Goal: Task Accomplishment & Management: Complete application form

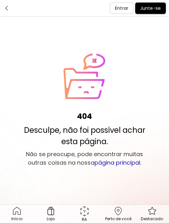
click at [122, 165] on link "página principal" at bounding box center [117, 163] width 46 height 8
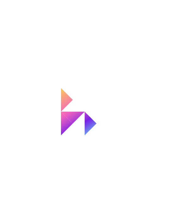
click at [124, 166] on div at bounding box center [84, 111] width 169 height 223
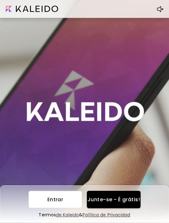
click at [117, 194] on button "Junte-se - É grátis!" at bounding box center [114, 199] width 54 height 17
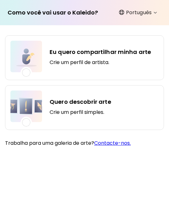
click at [138, 62] on h5 "Crie um perfil de artista." at bounding box center [100, 62] width 101 height 6
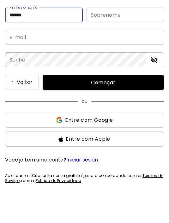
type input "******"
click at [118, 38] on input "text" at bounding box center [125, 45] width 78 height 15
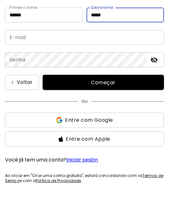
type input "*****"
click at [107, 60] on input "email" at bounding box center [84, 67] width 159 height 15
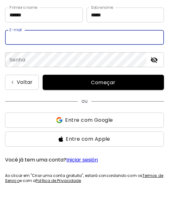
type input "**********"
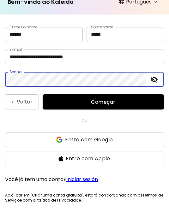
click at [94, 126] on div "ou Entre com Google Entre com Apple" at bounding box center [84, 137] width 159 height 57
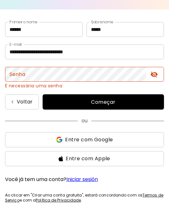
click at [77, 138] on span "Entre com Google" at bounding box center [89, 140] width 48 height 8
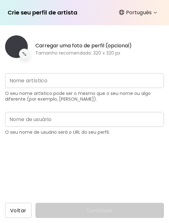
type input "**********"
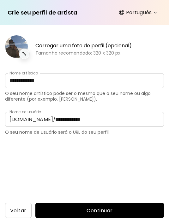
click at [26, 52] on img at bounding box center [24, 54] width 6 height 6
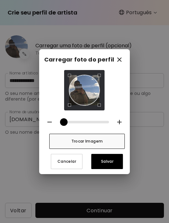
click at [93, 141] on span "Trocar Imagem" at bounding box center [86, 141] width 65 height 7
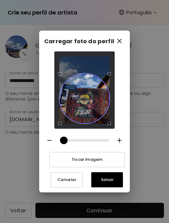
click at [92, 96] on div "Use the arrow keys to move the crop selection area" at bounding box center [84, 98] width 50 height 50
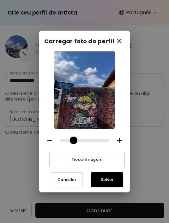
click at [87, 97] on img at bounding box center [84, 90] width 70 height 94
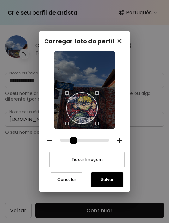
click at [110, 186] on button "Salvar" at bounding box center [107, 179] width 32 height 15
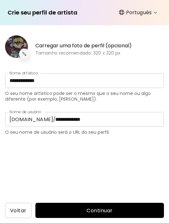
click at [34, 87] on input "**********" at bounding box center [84, 80] width 159 height 15
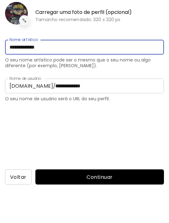
click at [34, 73] on input "**********" at bounding box center [84, 80] width 159 height 15
click at [73, 73] on input "******" at bounding box center [84, 80] width 159 height 15
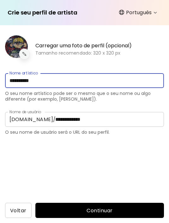
click at [89, 73] on input "*********" at bounding box center [84, 80] width 159 height 15
click at [124, 73] on input "*********" at bounding box center [84, 80] width 159 height 15
type input "*********"
click at [119, 151] on div "**********" at bounding box center [84, 124] width 169 height 198
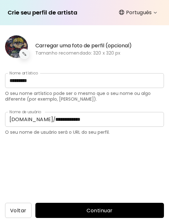
click at [82, 112] on input "**********" at bounding box center [107, 119] width 113 height 15
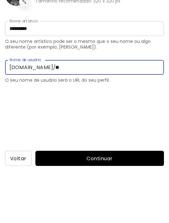
type input "*"
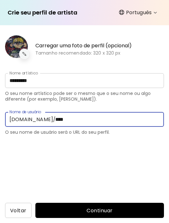
type input "****"
click at [111, 209] on span "Continuar" at bounding box center [99, 210] width 118 height 7
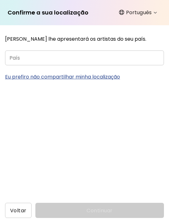
click at [110, 58] on input "País" at bounding box center [84, 57] width 159 height 15
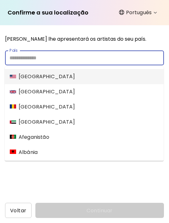
scroll to position [20, 0]
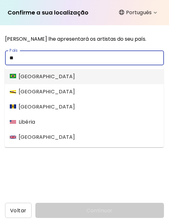
click at [85, 69] on li "Brasil" at bounding box center [84, 76] width 159 height 15
type input "******"
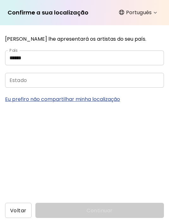
click at [111, 95] on p "Eu prefiro não compartilhar minha localização" at bounding box center [84, 99] width 159 height 8
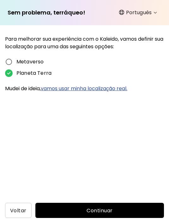
click at [100, 205] on button "Continuar" at bounding box center [99, 210] width 128 height 15
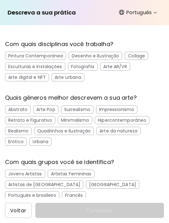
click at [117, 56] on div "Desenho e Ilustração" at bounding box center [95, 56] width 54 height 8
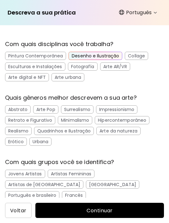
click at [132, 54] on div "Collage" at bounding box center [136, 56] width 23 height 8
click at [44, 77] on div "Arte digital e NFT" at bounding box center [27, 77] width 44 height 8
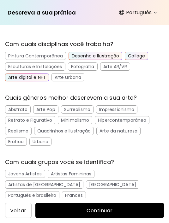
click at [65, 77] on div "Arte urbana" at bounding box center [67, 77] width 33 height 8
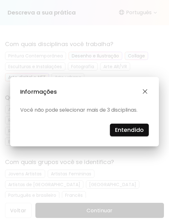
click at [121, 147] on div "Informações Você não pode selecionar mais de 3 disciplinas. Entendido" at bounding box center [84, 111] width 169 height 223
click at [125, 149] on div "Informações Você não pode selecionar mais de 3 disciplinas. Entendido" at bounding box center [84, 111] width 169 height 223
click at [130, 143] on div "Informações Você não pode selecionar mais de 3 disciplinas. Entendido" at bounding box center [84, 111] width 149 height 69
click at [127, 151] on div "Informações Você não pode selecionar mais de 3 disciplinas. Entendido" at bounding box center [84, 111] width 169 height 223
click at [129, 151] on div "Informações Você não pode selecionar mais de 3 disciplinas. Entendido" at bounding box center [84, 111] width 169 height 223
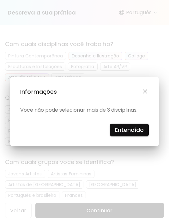
click at [137, 110] on p "Você não pode selecionar mais de 3 disciplinas." at bounding box center [78, 108] width 117 height 3
click at [147, 112] on div "Informações Você não pode selecionar mais de 3 disciplinas. Entendido" at bounding box center [84, 111] width 149 height 69
click at [131, 149] on div "Informações Você não pode selecionar mais de 3 disciplinas. Entendido" at bounding box center [84, 111] width 169 height 223
click at [132, 149] on div "Informações Você não pode selecionar mais de 3 disciplinas. Entendido" at bounding box center [84, 111] width 169 height 223
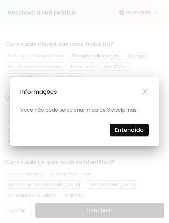
click at [132, 149] on div "Informações Você não pode selecionar mais de 3 disciplinas. Entendido" at bounding box center [84, 111] width 169 height 223
click at [132, 148] on div "Informações Você não pode selecionar mais de 3 disciplinas. Entendido" at bounding box center [84, 111] width 169 height 223
click at [143, 113] on div "Informações Você não pode selecionar mais de 3 disciplinas. Entendido" at bounding box center [84, 111] width 149 height 69
click at [144, 113] on div "Informações Você não pode selecionar mais de 3 disciplinas. Entendido" at bounding box center [84, 111] width 149 height 69
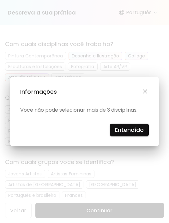
click at [146, 114] on div "Informações Você não pode selecionar mais de 3 disciplinas. Entendido" at bounding box center [84, 111] width 149 height 69
click at [146, 108] on div "Informações Você não pode selecionar mais de 3 disciplinas. Entendido" at bounding box center [84, 111] width 149 height 69
click at [142, 111] on div "Informações Você não pode selecionar mais de 3 disciplinas. Entendido" at bounding box center [84, 111] width 149 height 69
click at [148, 107] on div "Informações Você não pode selecionar mais de 3 disciplinas. Entendido" at bounding box center [84, 111] width 149 height 69
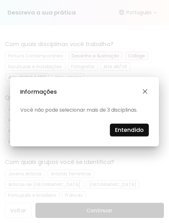
click at [145, 73] on div "Informações Você não pode selecionar mais de 3 disciplinas. Entendido" at bounding box center [84, 111] width 169 height 223
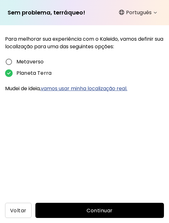
click at [76, 223] on html "**********" at bounding box center [84, 111] width 169 height 223
click at [110, 223] on html "**********" at bounding box center [84, 111] width 169 height 223
click at [105, 212] on span "Continuar" at bounding box center [99, 210] width 118 height 7
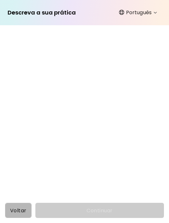
click at [24, 208] on span "Voltar" at bounding box center [18, 210] width 16 height 7
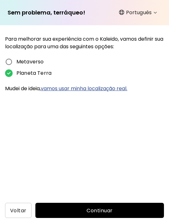
click at [78, 207] on span "Continuar" at bounding box center [99, 210] width 118 height 7
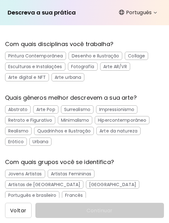
click at [105, 55] on div "Desenho e Ilustração" at bounding box center [95, 56] width 54 height 8
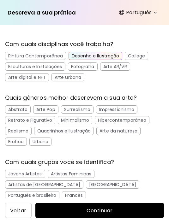
click at [42, 81] on div "Arte digital e NFT" at bounding box center [27, 77] width 44 height 8
click at [74, 79] on div "Arte urbana" at bounding box center [67, 77] width 33 height 8
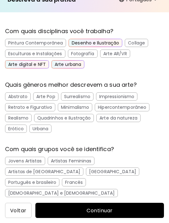
scroll to position [15, 0]
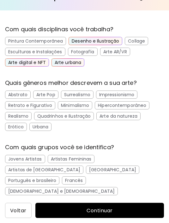
click at [82, 93] on div "Surrealismo" at bounding box center [77, 95] width 32 height 8
click at [73, 118] on div "Quadrinhos e Ilustração" at bounding box center [64, 116] width 60 height 8
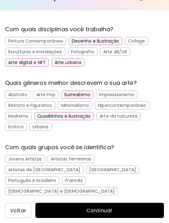
click at [48, 130] on div "Urbana" at bounding box center [40, 127] width 22 height 8
click at [37, 162] on div "Jovens Artistas" at bounding box center [25, 159] width 40 height 8
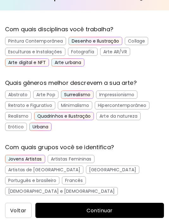
click at [86, 171] on div "[GEOGRAPHIC_DATA]" at bounding box center [112, 170] width 53 height 8
click at [59, 176] on div "Português e brasileiro" at bounding box center [32, 180] width 54 height 8
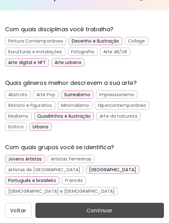
click at [114, 218] on button "Continuar" at bounding box center [99, 210] width 128 height 15
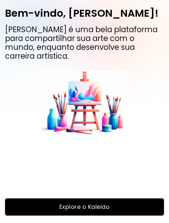
click at [108, 210] on span "Explore o Kaleido" at bounding box center [84, 206] width 146 height 7
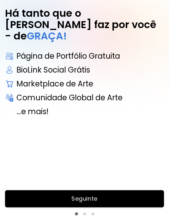
click at [72, 202] on span "Seguinte" at bounding box center [84, 198] width 146 height 7
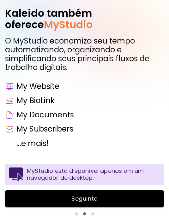
click at [105, 202] on span "Seguinte" at bounding box center [84, 198] width 146 height 7
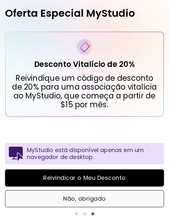
click at [96, 202] on span "Não, obrigado" at bounding box center [84, 198] width 145 height 7
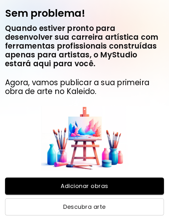
click at [102, 210] on span "Descubra arte" at bounding box center [84, 206] width 145 height 7
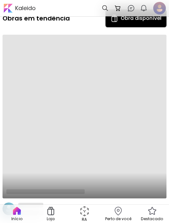
scroll to position [252, 0]
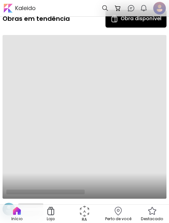
click at [120, 210] on img at bounding box center [118, 211] width 10 height 10
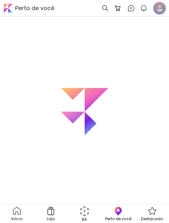
scroll to position [20, 0]
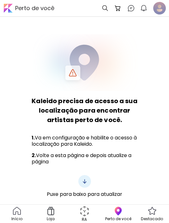
click at [21, 210] on img at bounding box center [17, 211] width 10 height 10
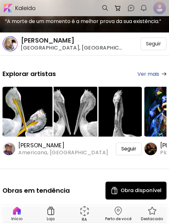
scroll to position [80, 0]
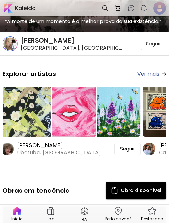
click at [106, 11] on div at bounding box center [106, 8] width 9 height 13
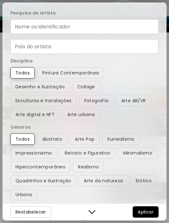
scroll to position [0, 0]
click at [96, 208] on button "button" at bounding box center [91, 211] width 9 height 9
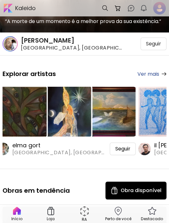
click at [105, 7] on div at bounding box center [106, 8] width 9 height 13
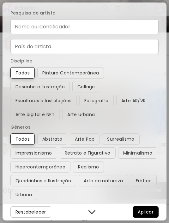
click at [96, 208] on button "button" at bounding box center [91, 211] width 9 height 9
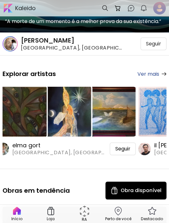
click at [149, 209] on img at bounding box center [152, 211] width 10 height 10
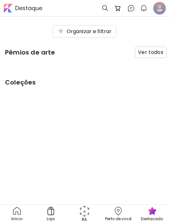
scroll to position [20, 0]
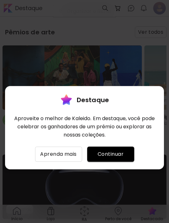
click at [99, 139] on span "Continuar" at bounding box center [110, 140] width 37 height 8
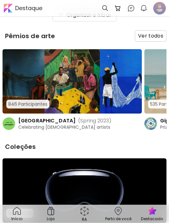
scroll to position [0, 0]
